Goal: Task Accomplishment & Management: Complete application form

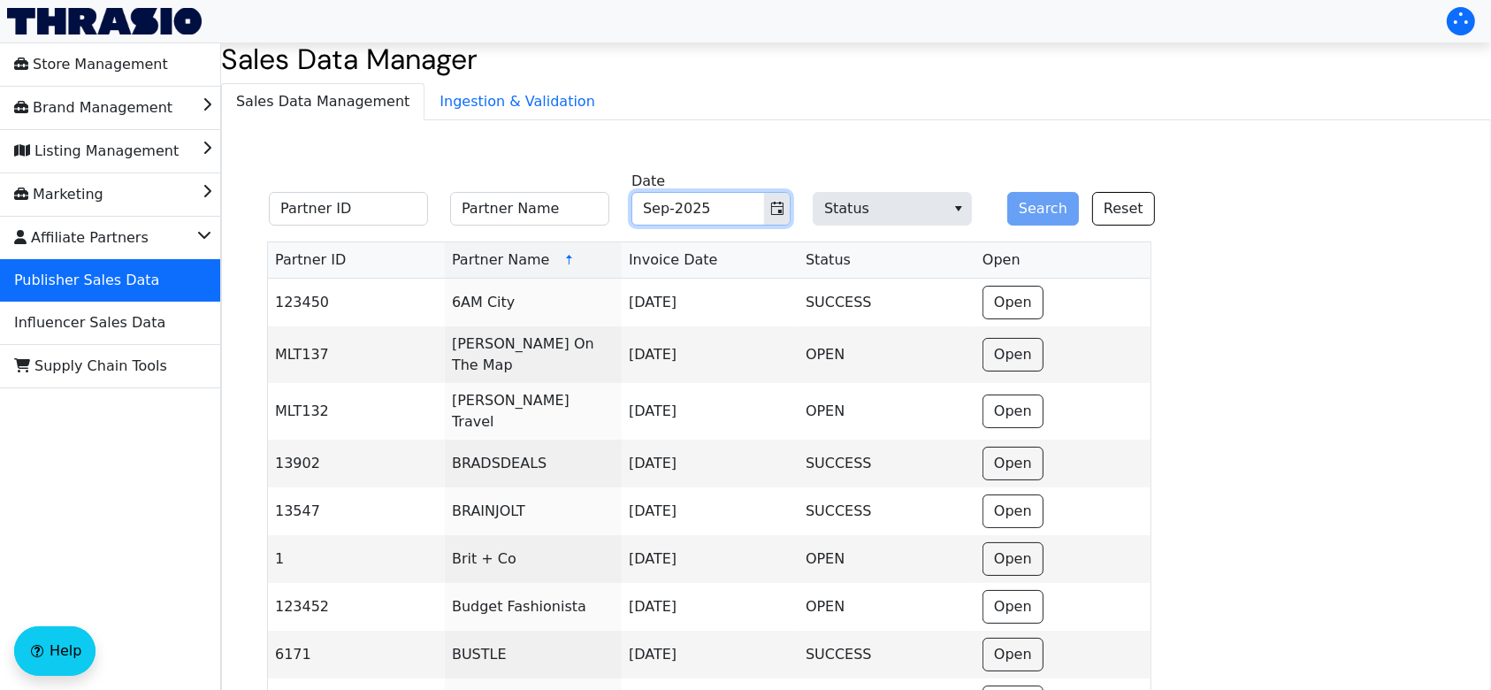
click at [714, 208] on input "Sep-2025" at bounding box center [698, 209] width 132 height 32
click at [784, 210] on icon "Toggle calendar" at bounding box center [777, 209] width 14 height 14
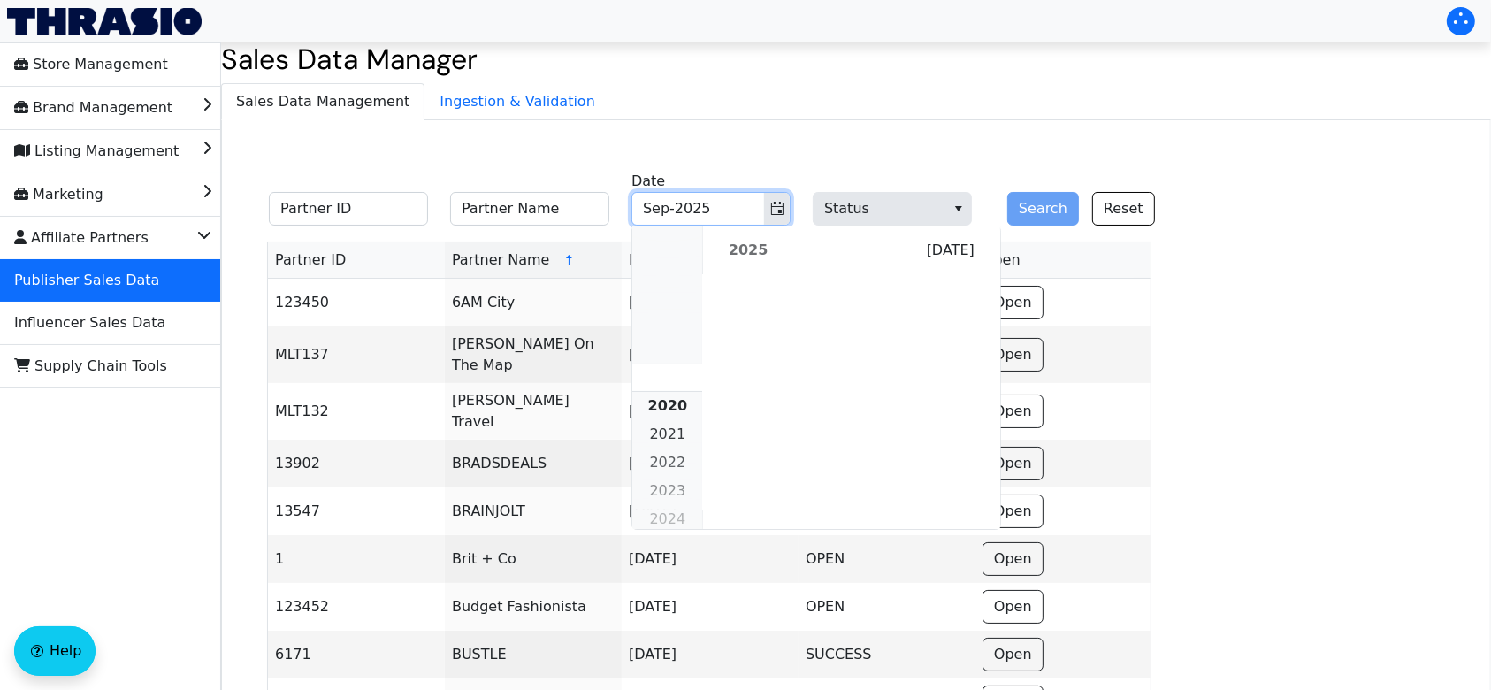
scroll to position [1614, 0]
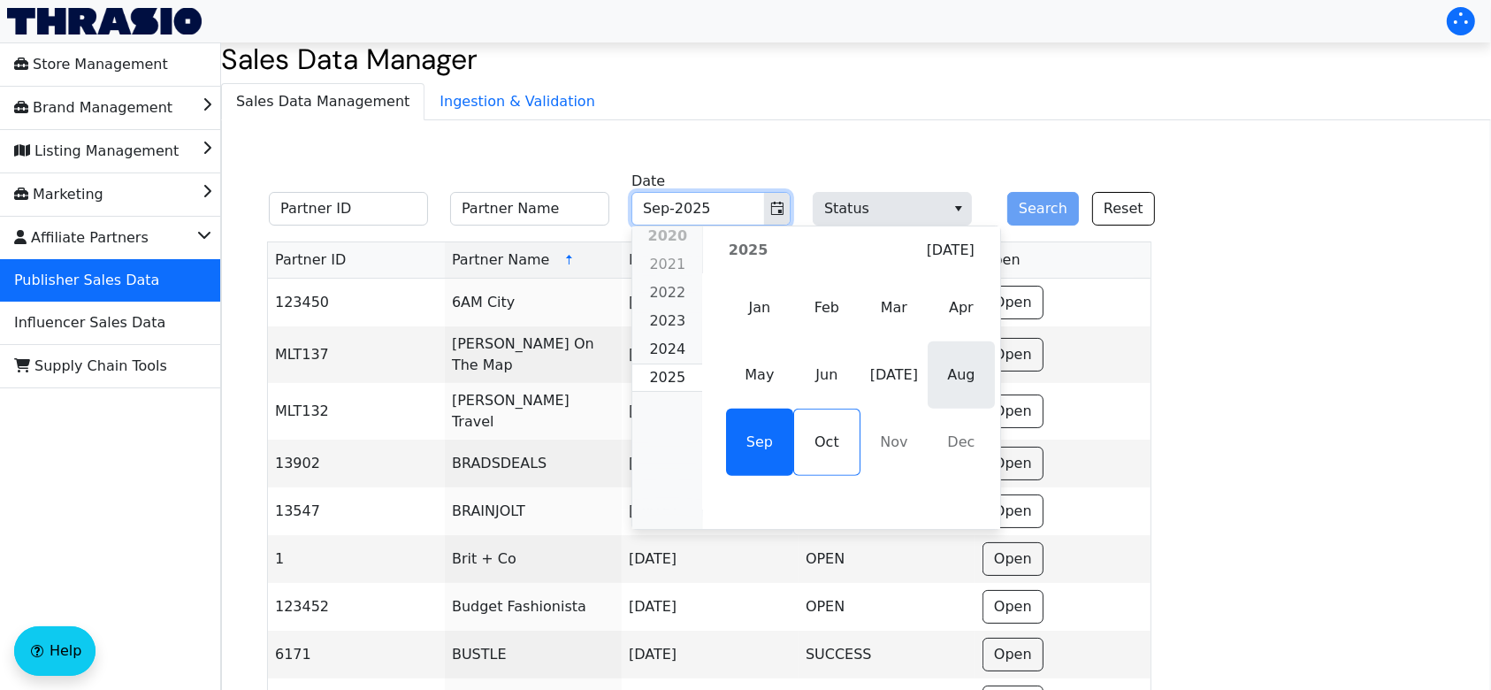
click at [977, 389] on span "Aug" at bounding box center [961, 374] width 67 height 67
type input "Aug-2025"
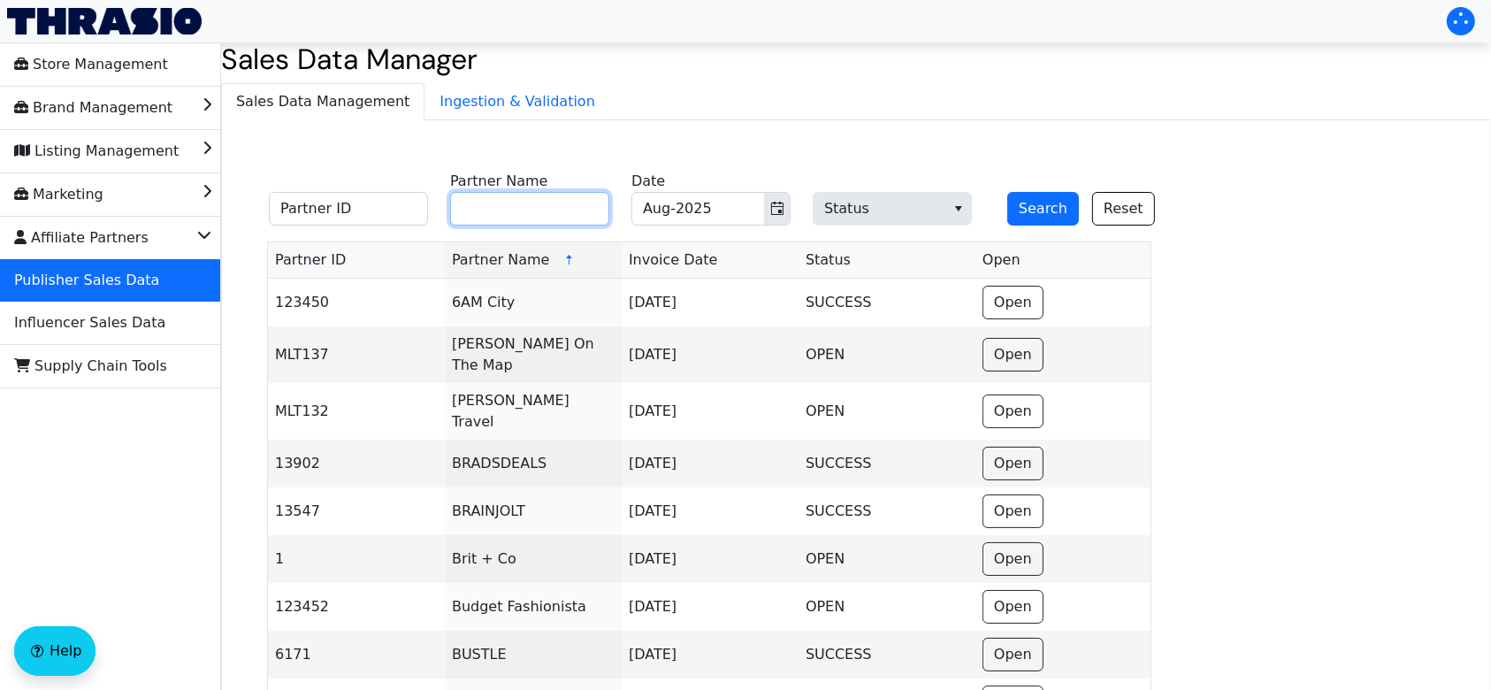
click at [580, 214] on input "Partner Name" at bounding box center [529, 209] width 159 height 34
click at [1028, 206] on button "Search" at bounding box center [1044, 209] width 72 height 34
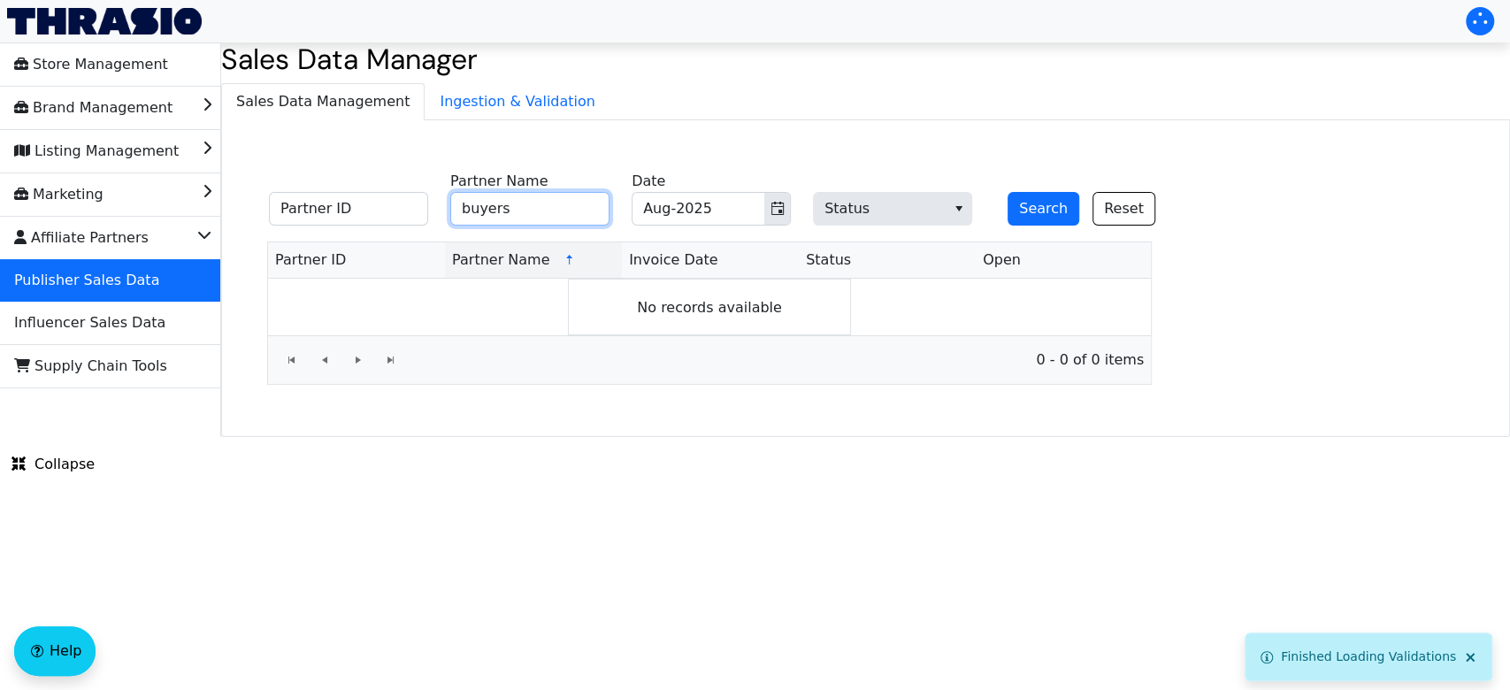
click at [559, 218] on input "buyers" at bounding box center [529, 209] width 159 height 34
type input "buyer"
click at [1008, 192] on button "Search" at bounding box center [1044, 209] width 72 height 34
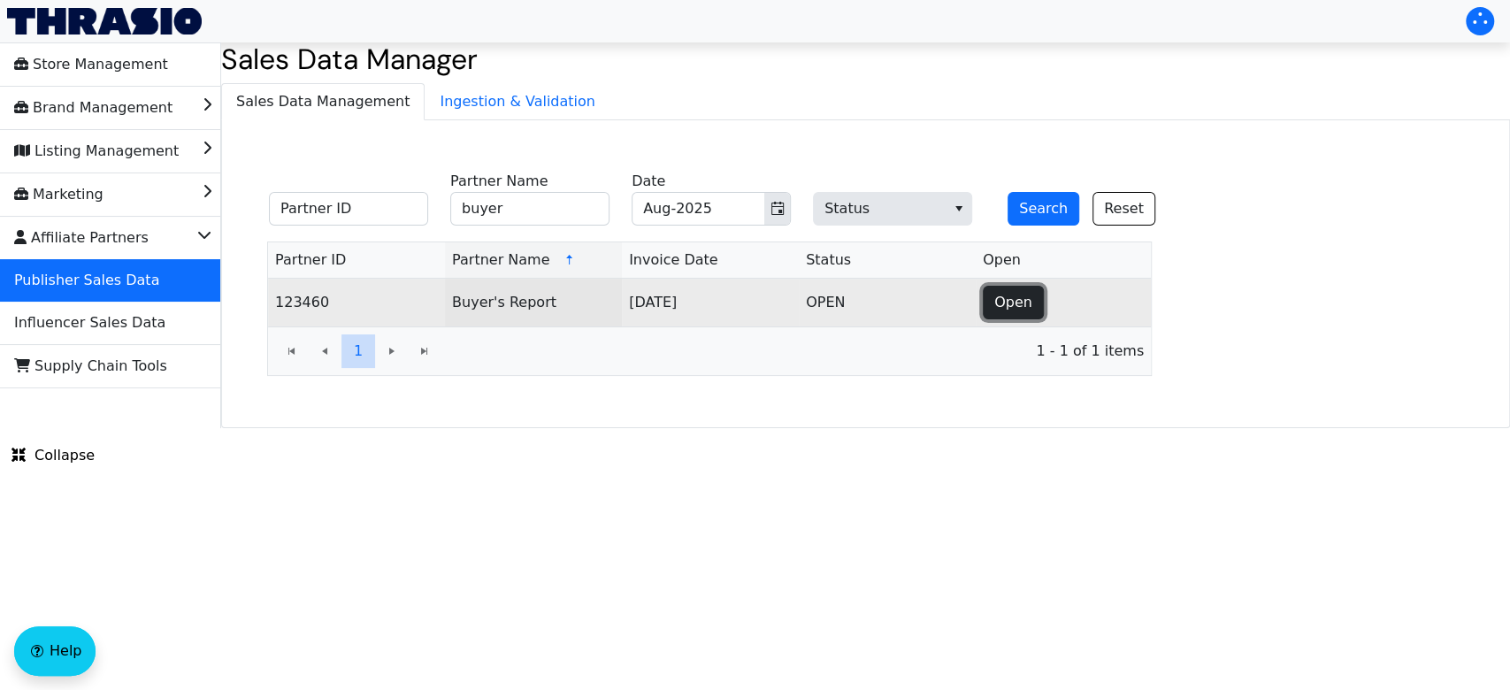
click at [998, 303] on span "Open" at bounding box center [1013, 302] width 38 height 21
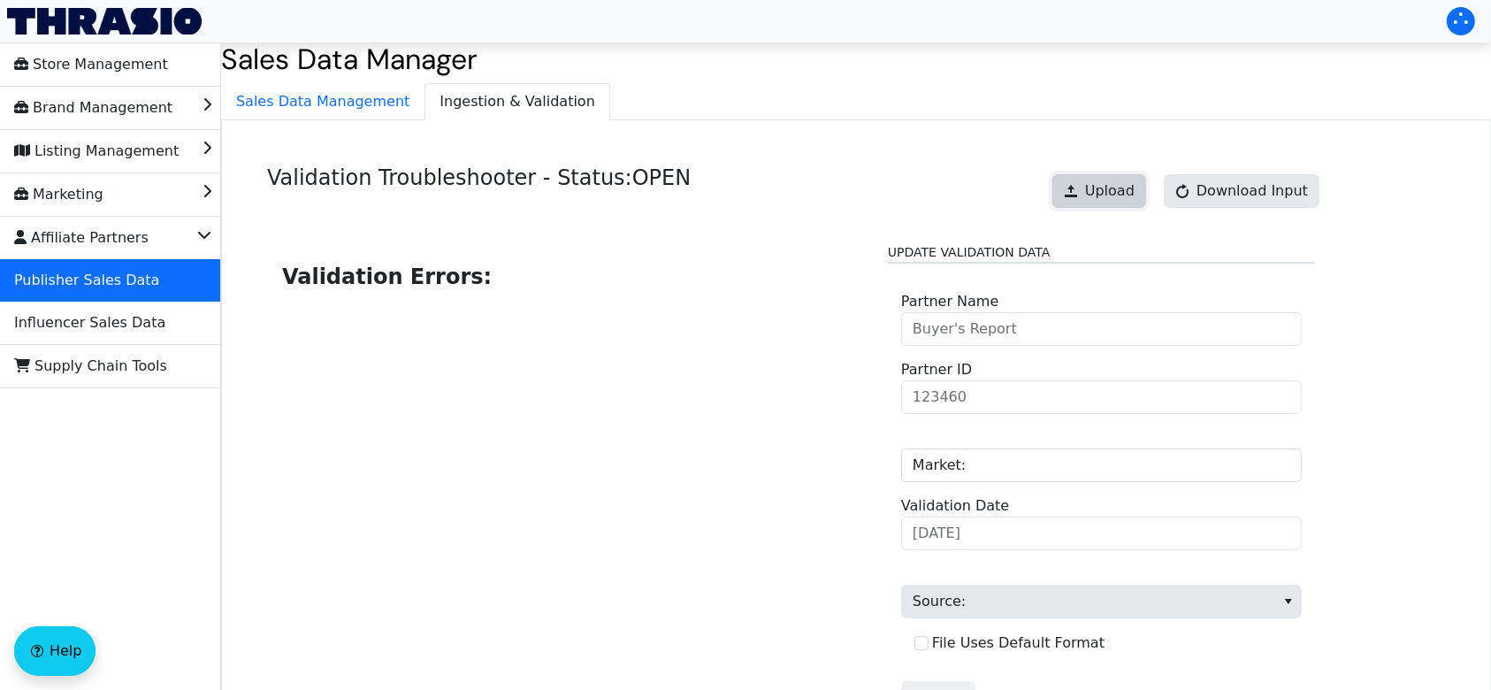
click at [1112, 189] on span "Upload" at bounding box center [1110, 190] width 50 height 21
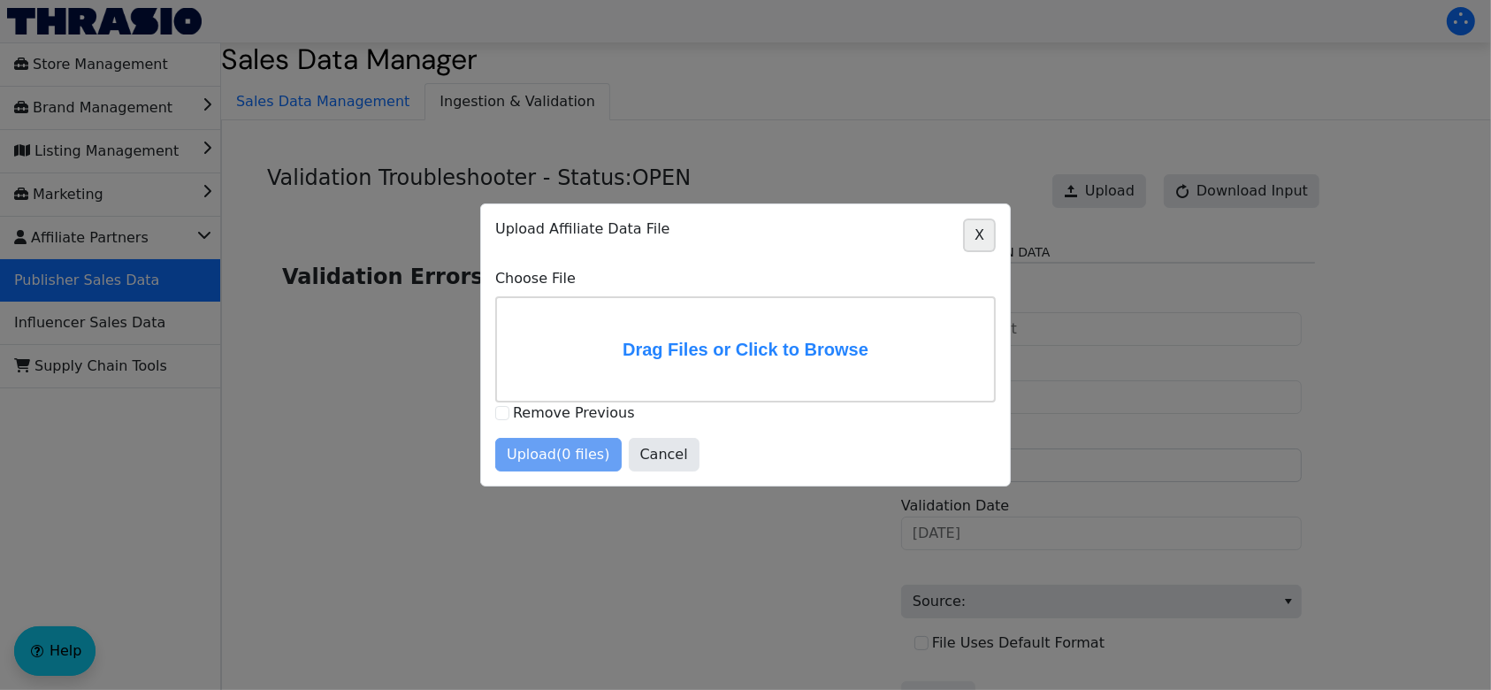
click at [984, 250] on button "X" at bounding box center [979, 235] width 33 height 34
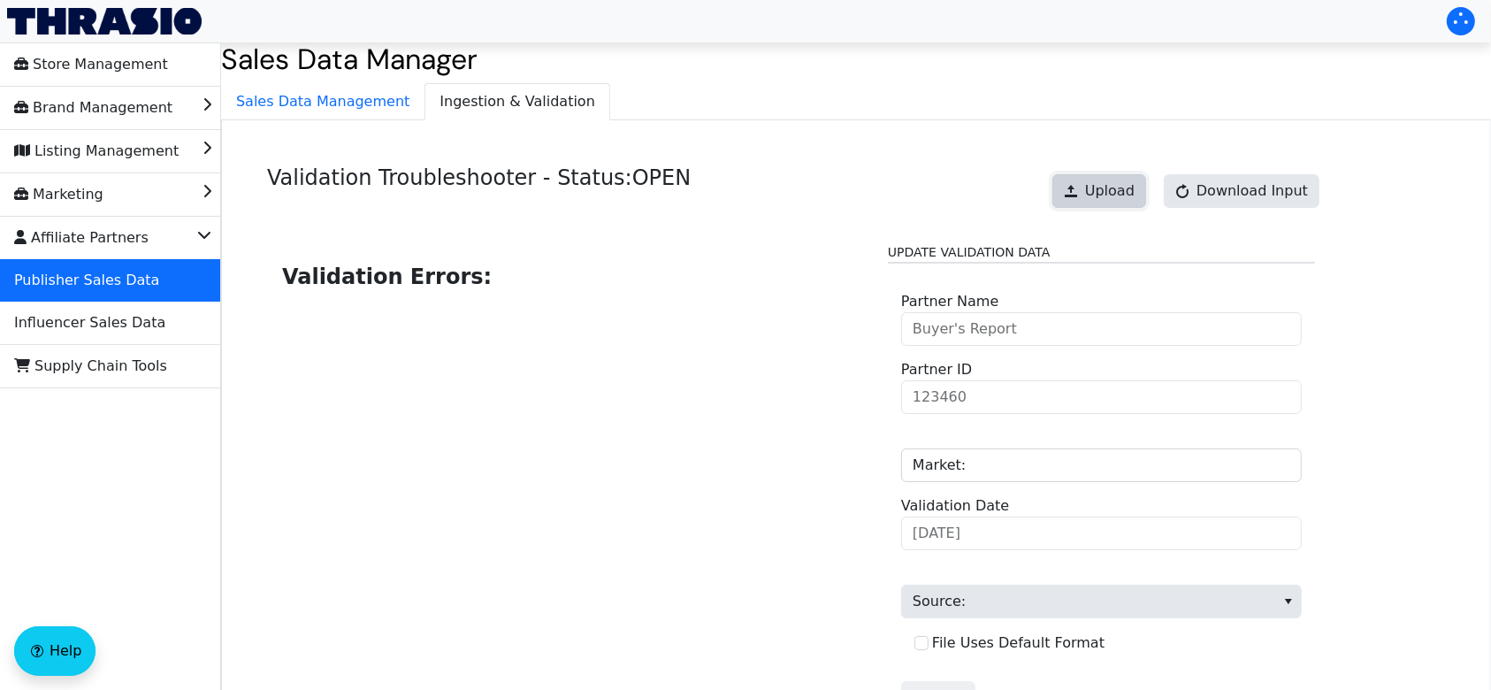
click at [1092, 200] on button "Upload" at bounding box center [1100, 191] width 94 height 34
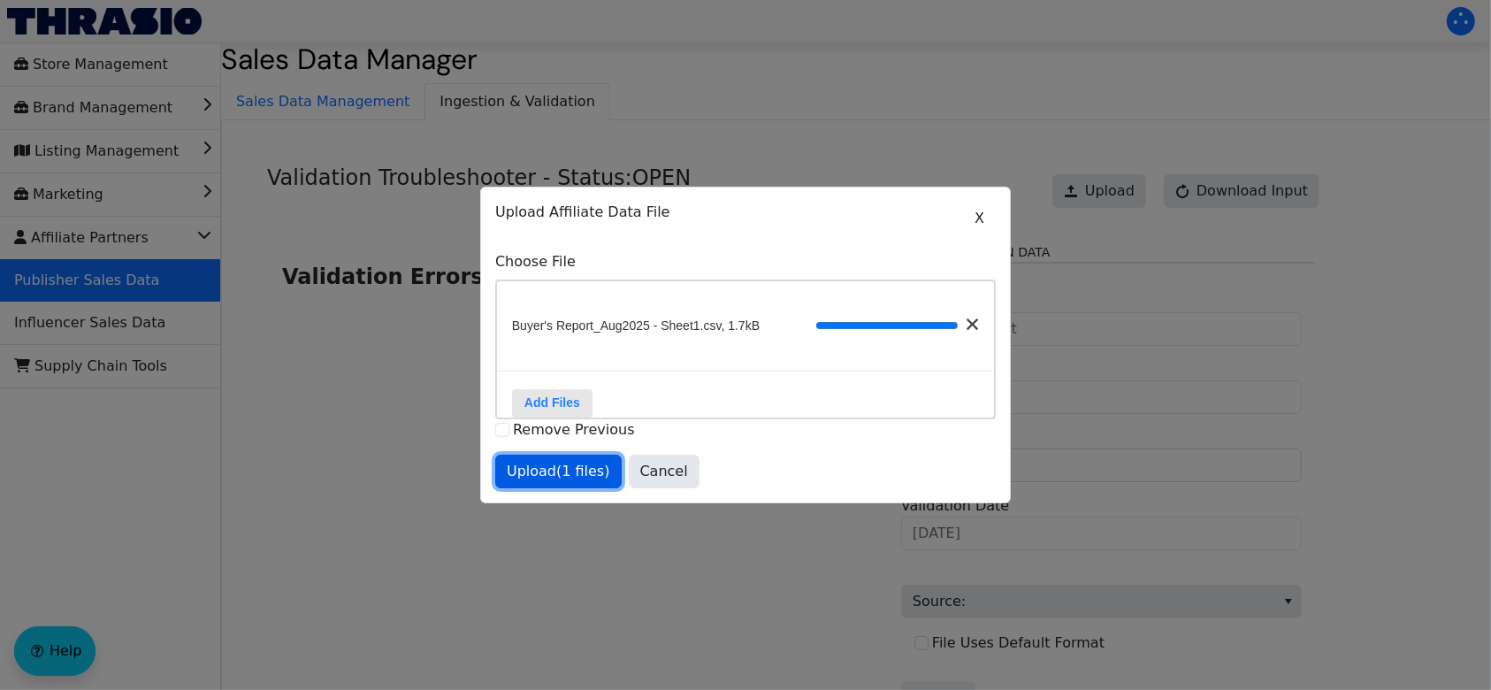
click at [556, 482] on span "Upload (1 files)" at bounding box center [558, 471] width 103 height 21
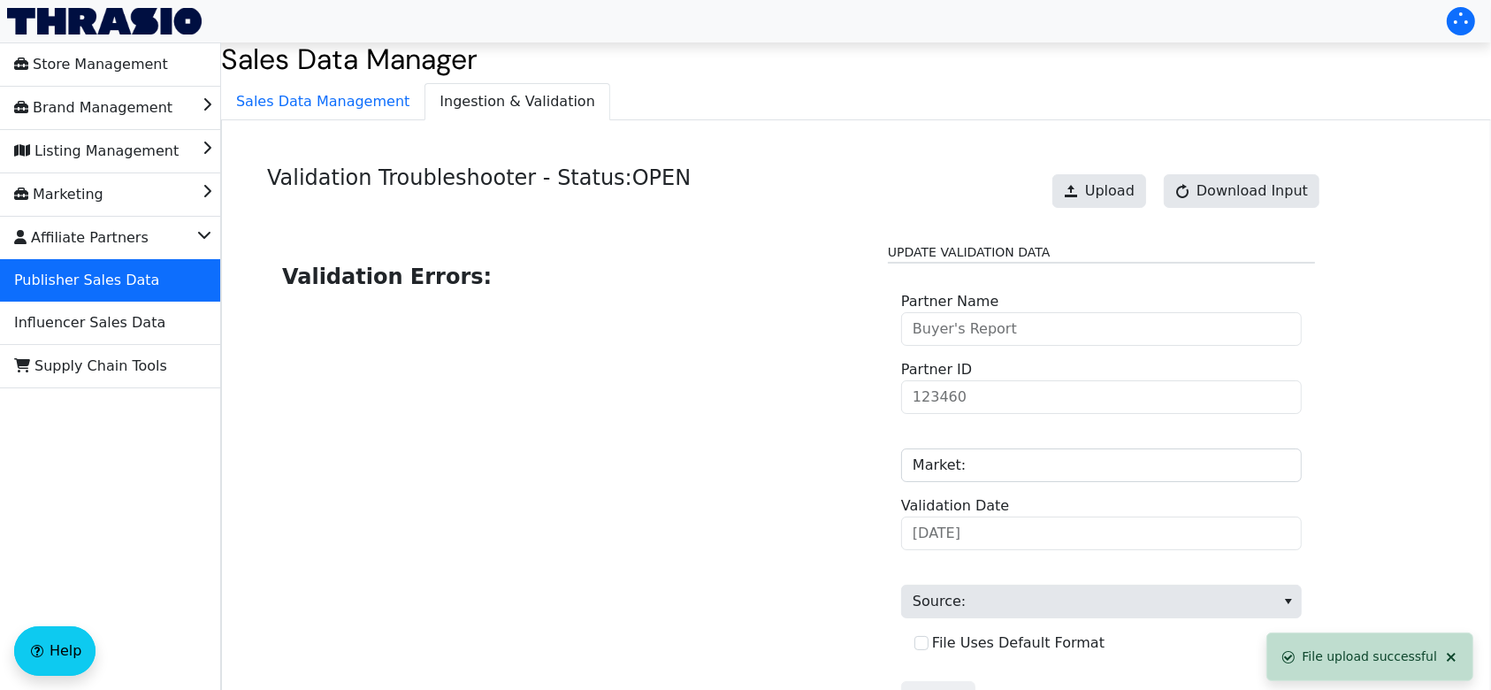
scroll to position [179, 0]
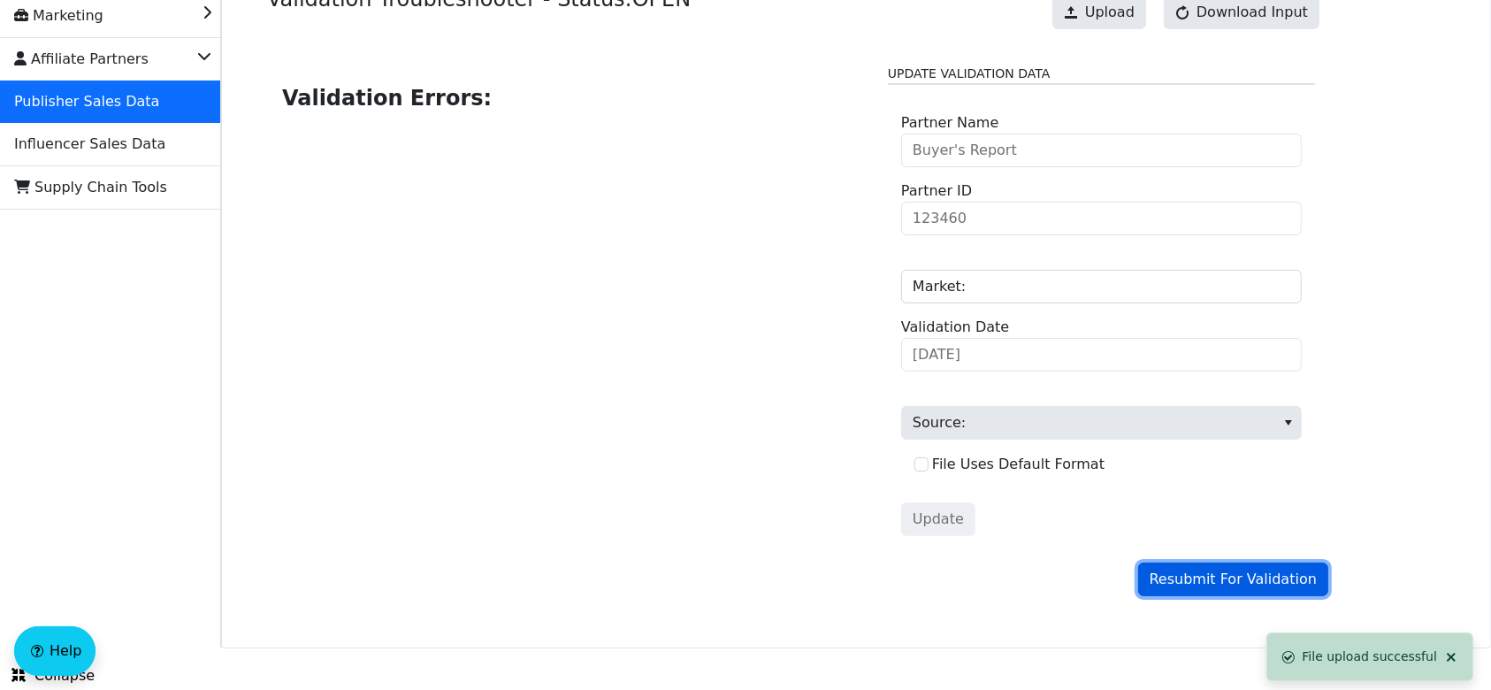
click at [1182, 586] on span "Resubmit For Validation" at bounding box center [1233, 579] width 167 height 21
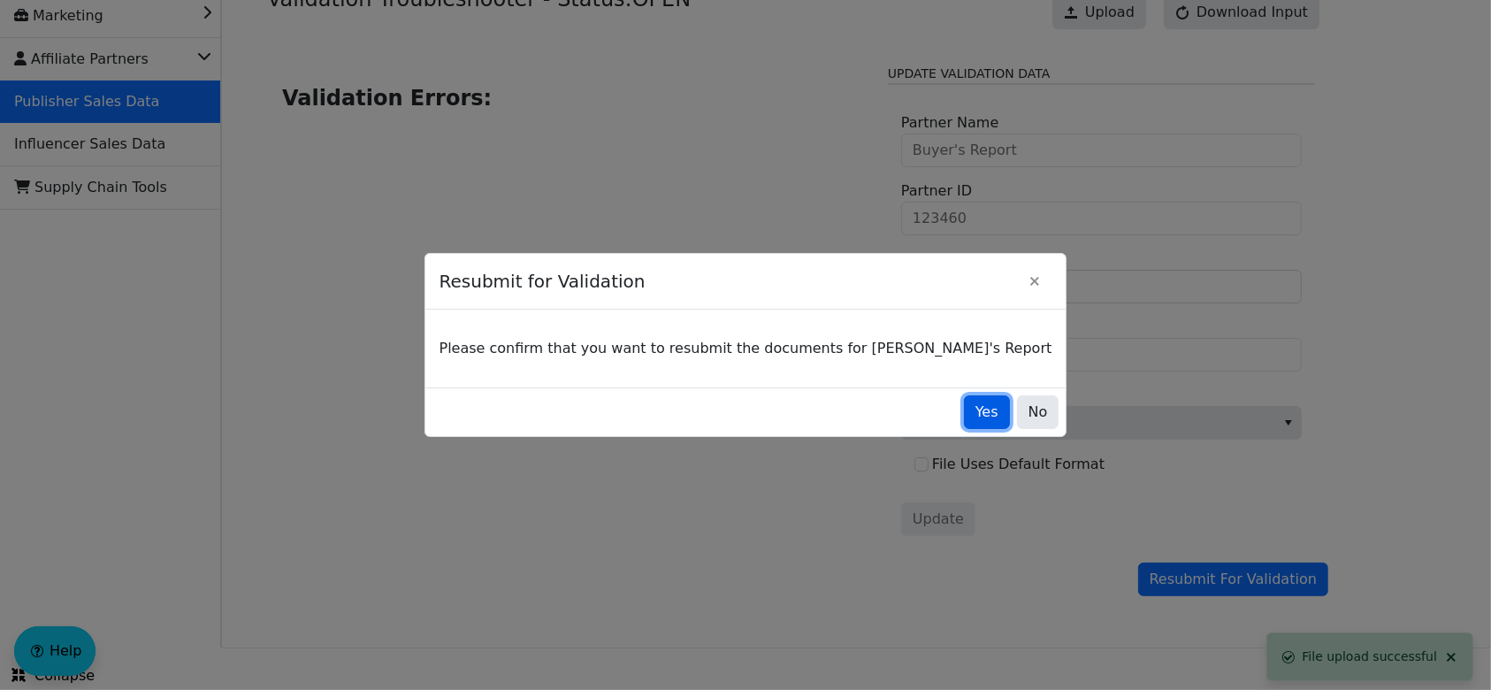
click at [976, 415] on span "Yes" at bounding box center [987, 412] width 23 height 21
